Goal: Navigation & Orientation: Find specific page/section

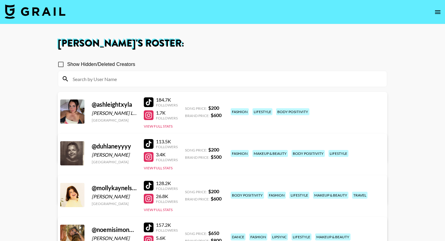
click at [35, 6] on img at bounding box center [35, 11] width 61 height 15
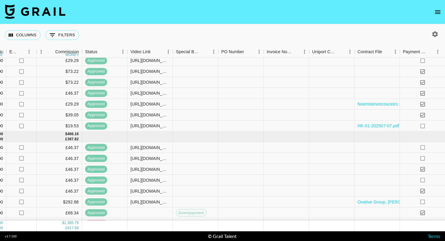
scroll to position [286, 560]
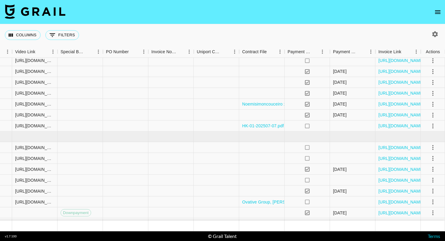
click at [48, 11] on img at bounding box center [35, 11] width 61 height 15
click at [438, 10] on icon "open drawer" at bounding box center [437, 11] width 7 height 7
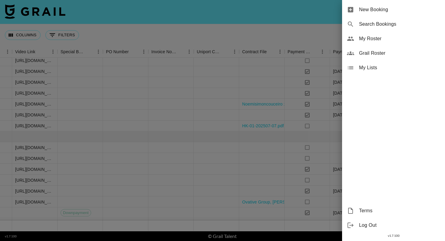
click at [50, 19] on div at bounding box center [222, 120] width 445 height 241
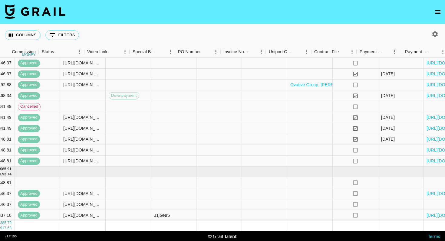
scroll to position [403, 560]
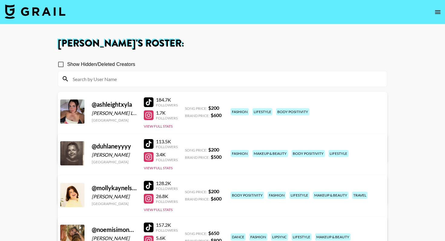
click at [27, 8] on img at bounding box center [35, 11] width 61 height 15
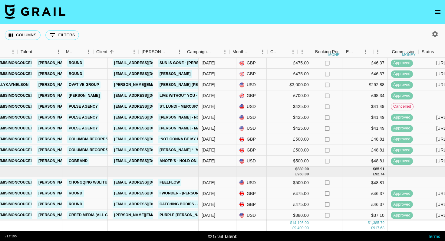
scroll to position [403, 139]
